Goal: Book appointment/travel/reservation

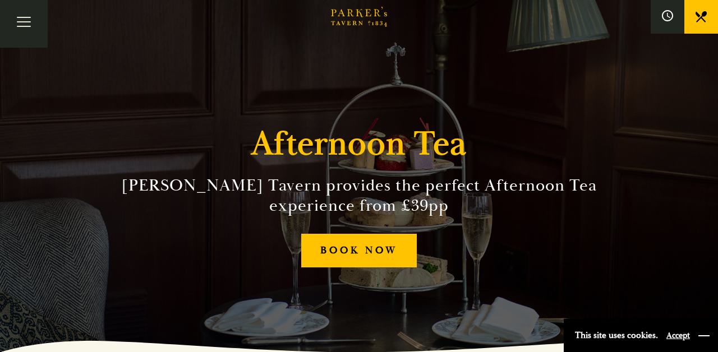
click at [704, 336] on button "button" at bounding box center [703, 335] width 11 height 11
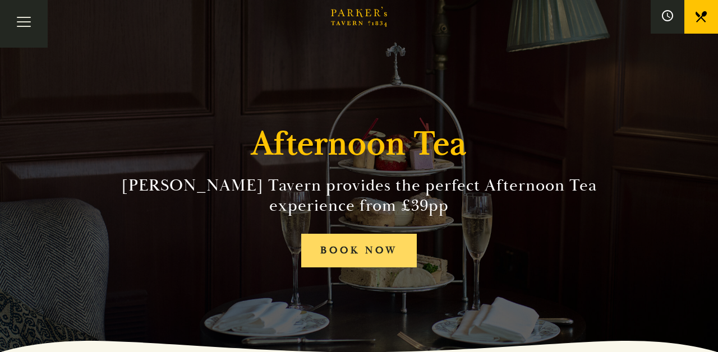
click at [342, 257] on link "BOOK NOW" at bounding box center [358, 251] width 115 height 34
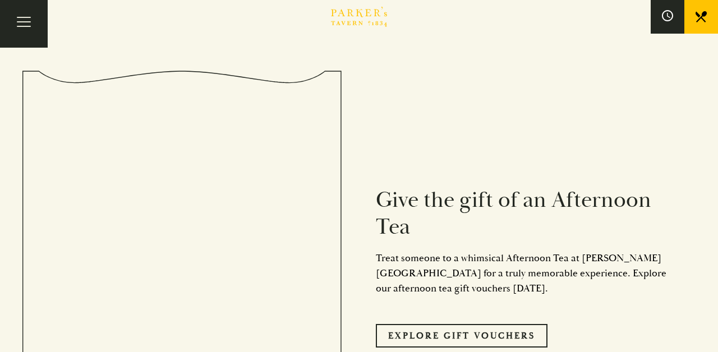
scroll to position [1352, 0]
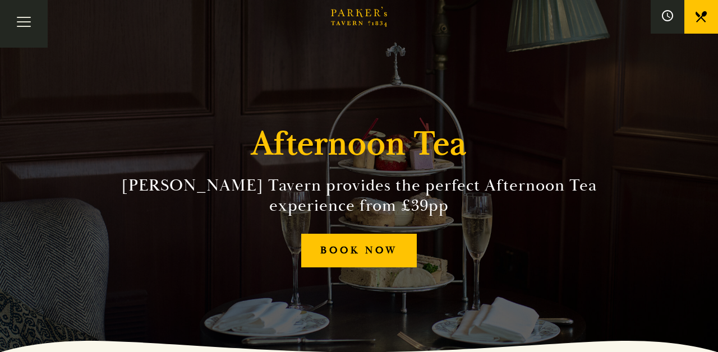
click at [694, 17] on link at bounding box center [701, 17] width 34 height 34
